Goal: Information Seeking & Learning: Find specific fact

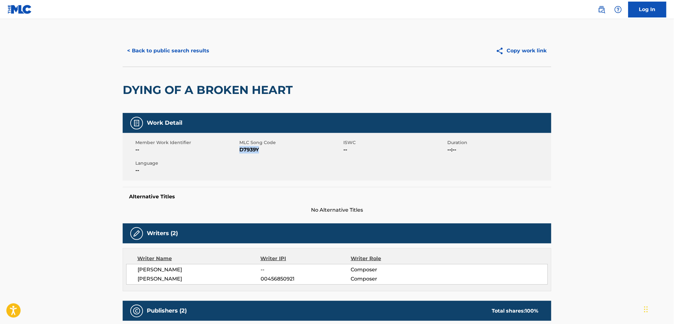
click at [191, 49] on button "< Back to public search results" at bounding box center [168, 51] width 91 height 16
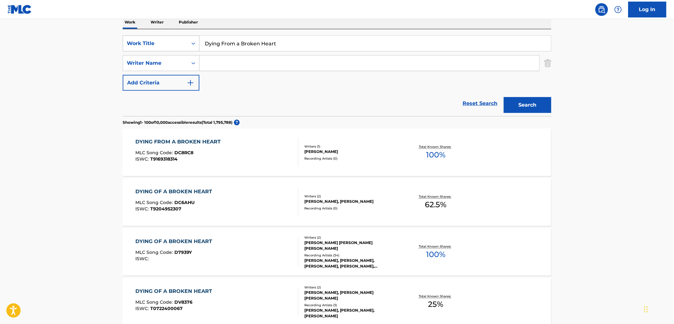
drag, startPoint x: 163, startPoint y: 48, endPoint x: 183, endPoint y: 49, distance: 20.6
click at [162, 48] on div "SearchWithCriteria4eca8ca4-fa60-4a59-a897-860f152f00a8 Work Title Dying From a …" at bounding box center [337, 44] width 429 height 16
paste input "Boot Scootin' Boogie"
click at [239, 42] on input "Boot Scootin' Boogie" at bounding box center [375, 43] width 352 height 15
click at [504, 97] on button "Search" at bounding box center [528, 105] width 48 height 16
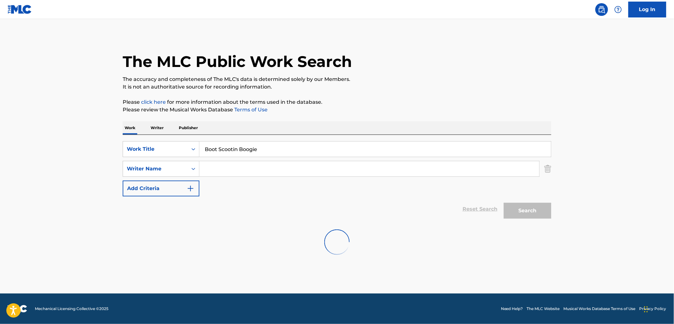
scroll to position [0, 0]
drag, startPoint x: 256, startPoint y: 153, endPoint x: 201, endPoint y: 157, distance: 54.7
click at [199, 157] on div "Boot Scootin Boogie" at bounding box center [375, 149] width 352 height 16
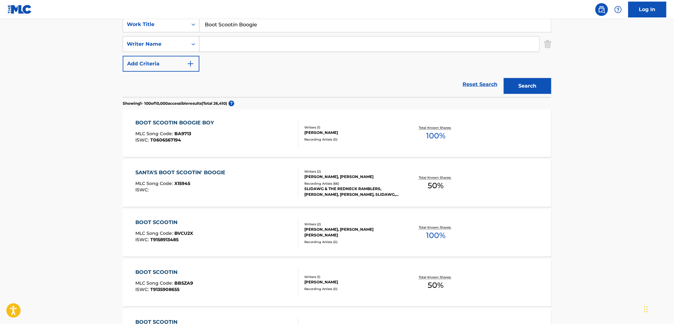
scroll to position [35, 0]
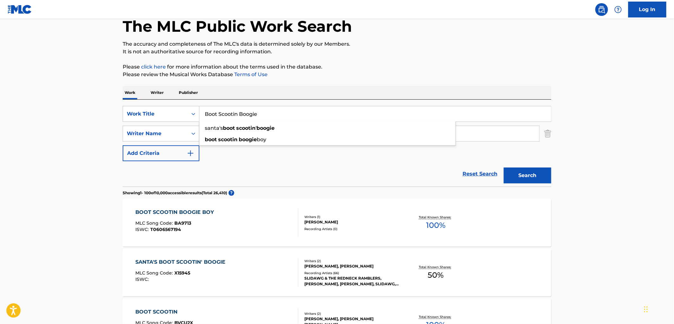
paste input "Papers"
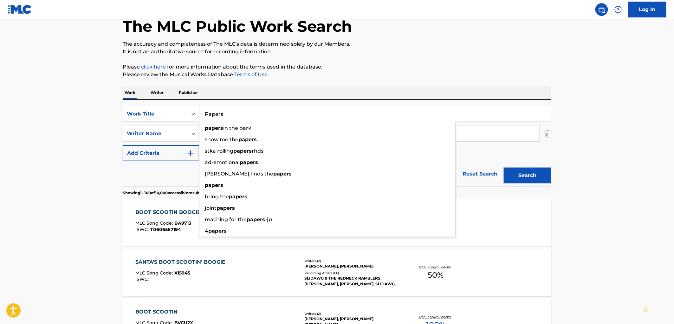
type input "Papers"
click at [299, 86] on div "Work Writer Publisher" at bounding box center [337, 92] width 429 height 13
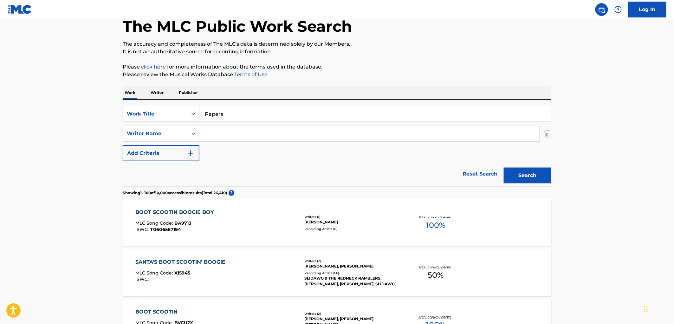
click at [527, 175] on button "Search" at bounding box center [528, 175] width 48 height 16
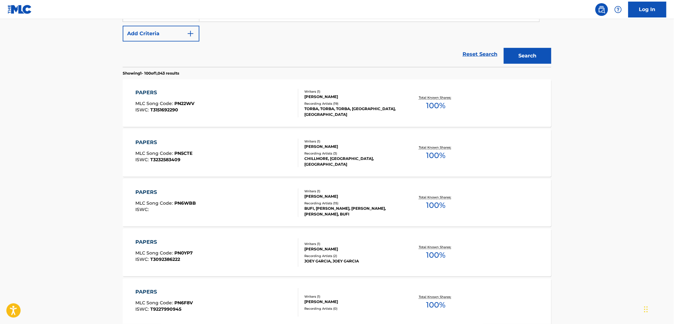
scroll to position [0, 0]
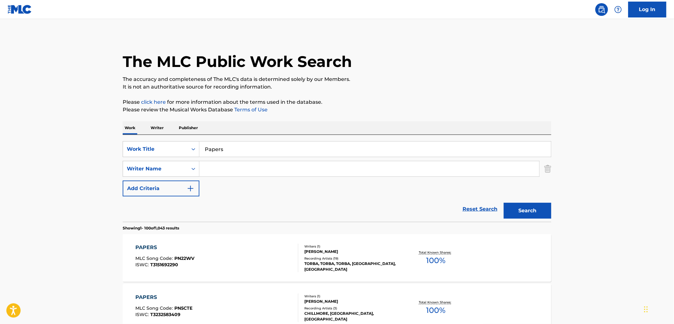
paste input "[PERSON_NAME]"
type input "[PERSON_NAME]"
click at [522, 211] on button "Search" at bounding box center [528, 211] width 48 height 16
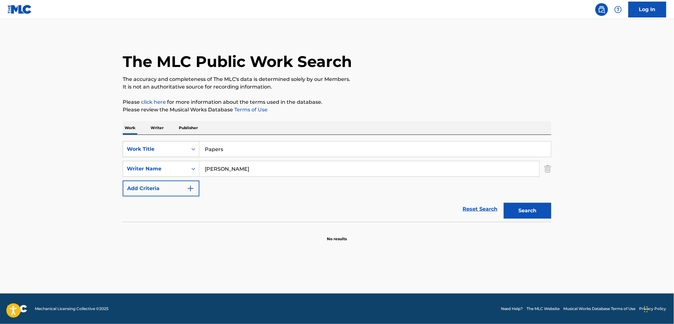
click at [189, 150] on div "SearchWithCriteria4eca8ca4-fa60-4a59-a897-860f152f00a8 Work Title Papers" at bounding box center [337, 149] width 429 height 16
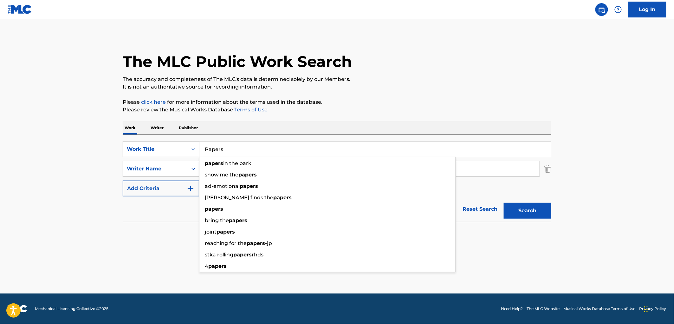
paste input "I'm That Nigga (feat. T-Nutty)"
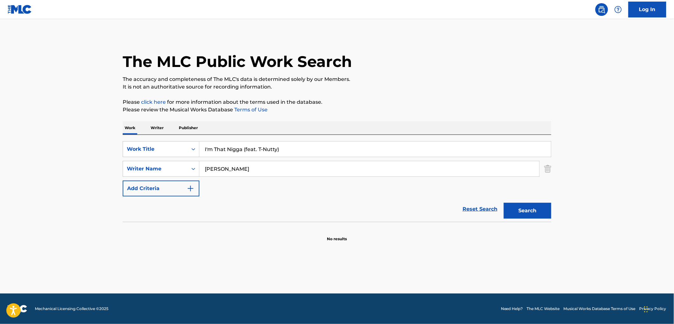
click at [525, 202] on div "Search" at bounding box center [526, 208] width 51 height 25
click at [520, 212] on button "Search" at bounding box center [528, 211] width 48 height 16
drag, startPoint x: 243, startPoint y: 147, endPoint x: 345, endPoint y: 147, distance: 102.4
click at [345, 147] on input "I'm That Nigga (feat. T-Nutty)" at bounding box center [375, 148] width 352 height 15
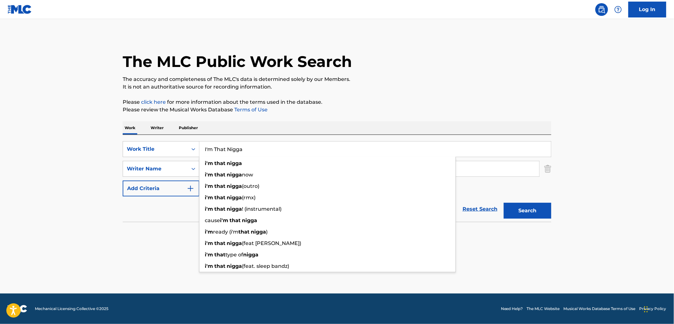
type input "I'm That Nigga"
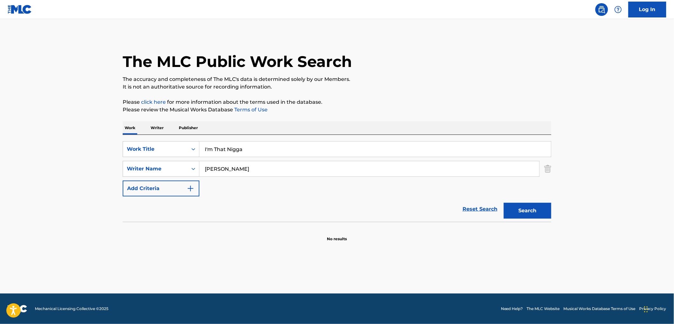
click at [493, 201] on div "Reset Search Search" at bounding box center [337, 208] width 429 height 25
click at [509, 211] on button "Search" at bounding box center [528, 211] width 48 height 16
